Goal: Transaction & Acquisition: Purchase product/service

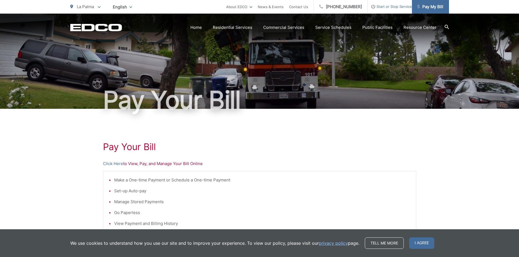
click at [436, 6] on span "Pay My Bill" at bounding box center [430, 7] width 26 height 7
click at [202, 27] on link "Home" at bounding box center [195, 27] width 11 height 7
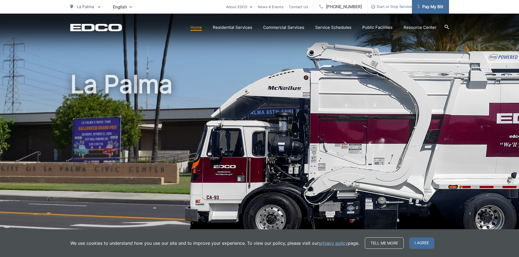
click at [429, 7] on span "Pay My Bill" at bounding box center [430, 7] width 26 height 7
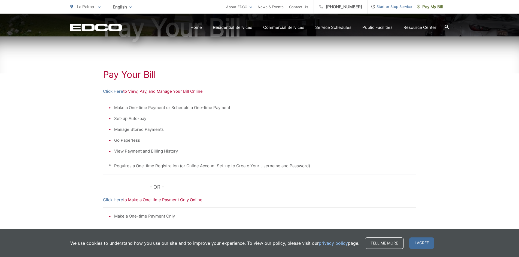
scroll to position [109, 0]
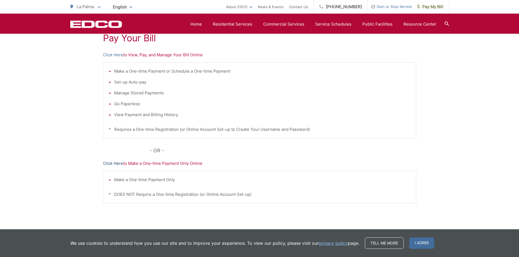
click at [109, 164] on link "Click Here" at bounding box center [113, 163] width 20 height 7
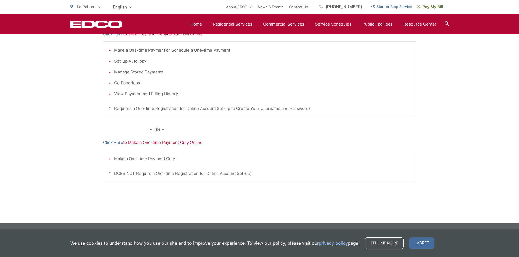
scroll to position [103, 0]
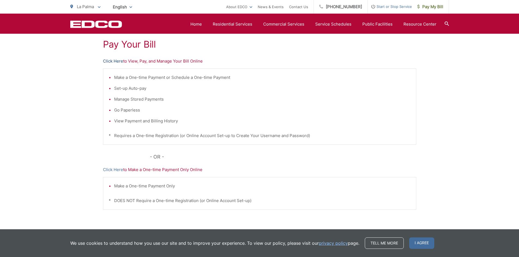
click at [114, 62] on link "Click Here" at bounding box center [113, 61] width 20 height 7
